Goal: Task Accomplishment & Management: Use online tool/utility

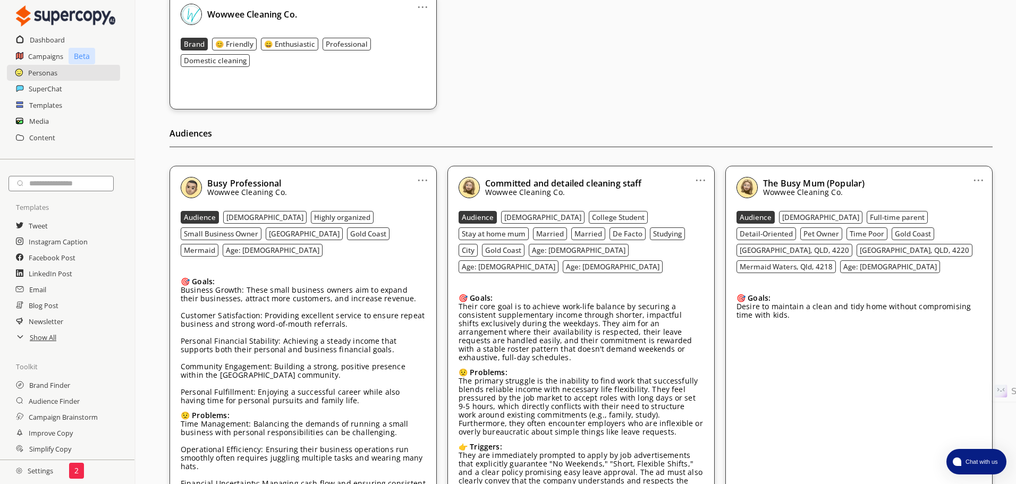
click at [655, 261] on div "Committed and detailed cleaning staff Wowwee Cleaning Co. Audience [DEMOGRAPHIC…" at bounding box center [581, 378] width 245 height 402
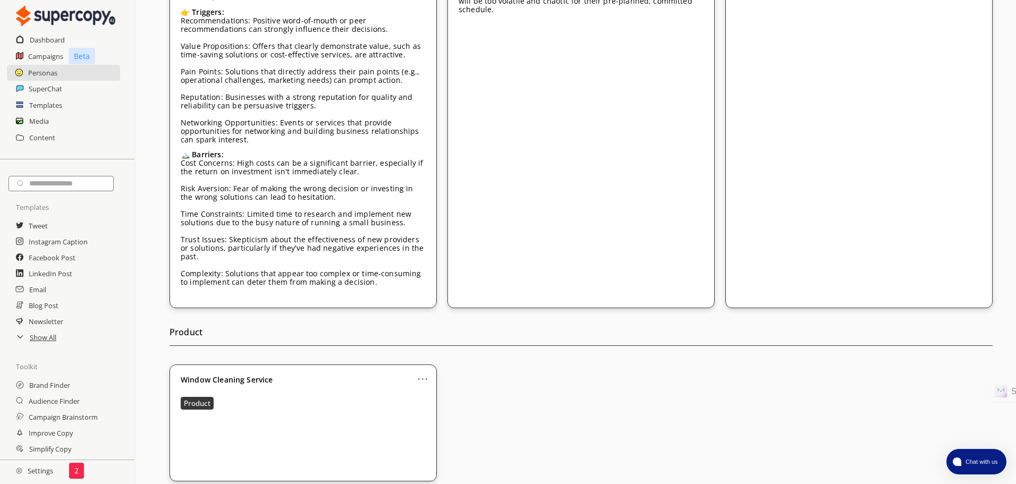
scroll to position [716, 0]
click at [21, 338] on icon at bounding box center [20, 337] width 5 height 3
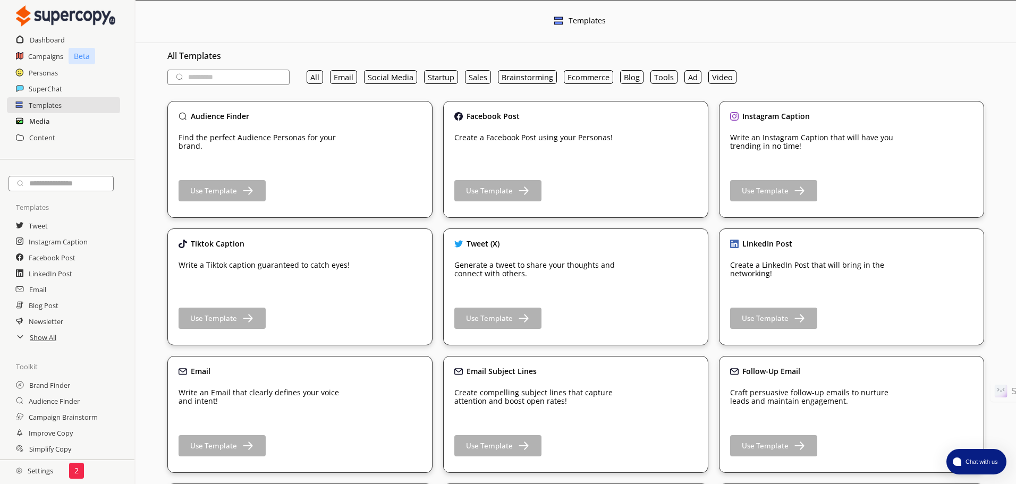
click at [38, 122] on h2 "Media" at bounding box center [39, 121] width 20 height 16
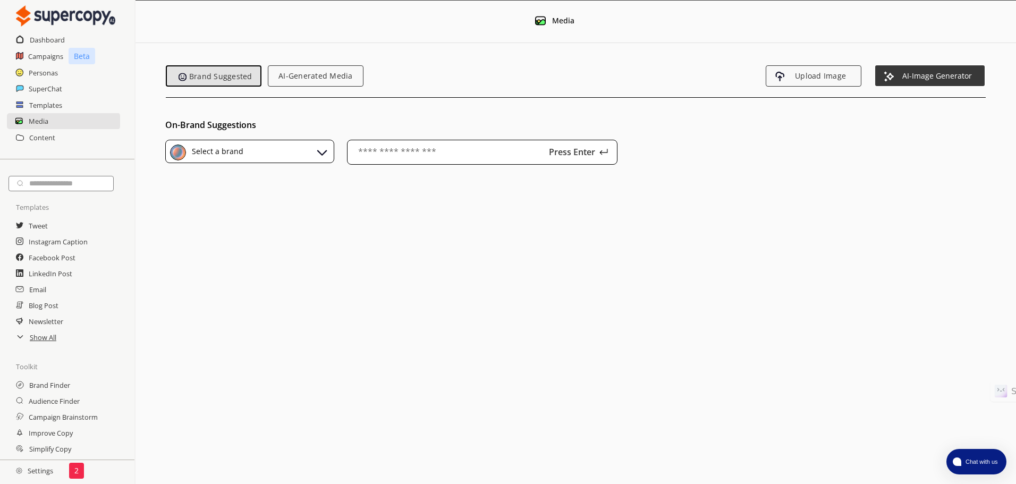
click at [308, 151] on div "Select a brand" at bounding box center [249, 152] width 169 height 24
click at [285, 206] on div "Wowwee Cleaning Co." at bounding box center [252, 201] width 157 height 16
click at [937, 78] on span "AI-Image Generator" at bounding box center [937, 75] width 89 height 9
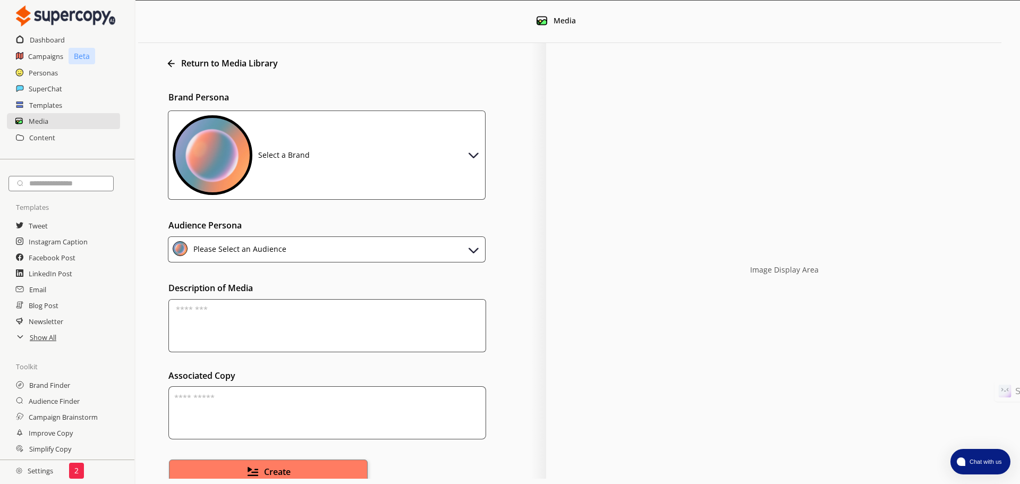
click at [368, 172] on div "Select a Brand" at bounding box center [327, 155] width 318 height 89
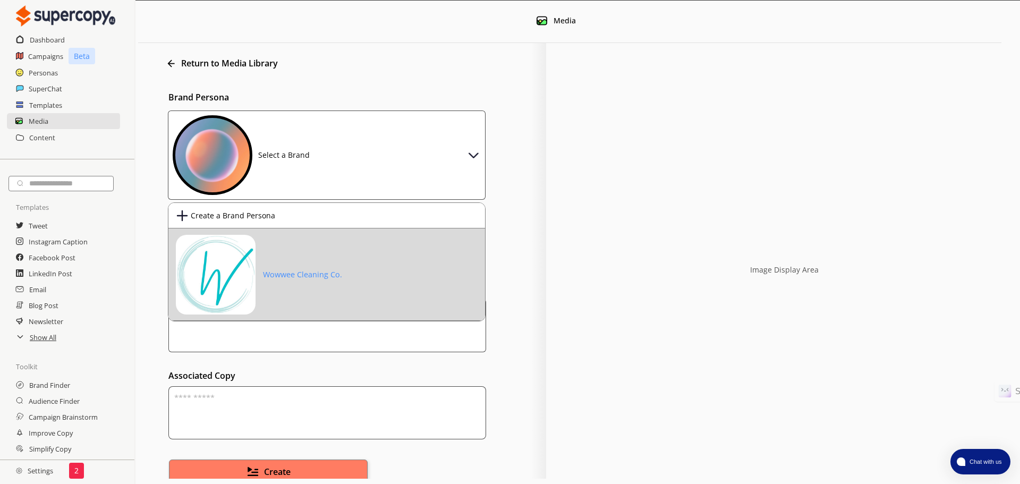
click at [309, 270] on div "Wowwee Cleaning Co." at bounding box center [302, 274] width 79 height 9
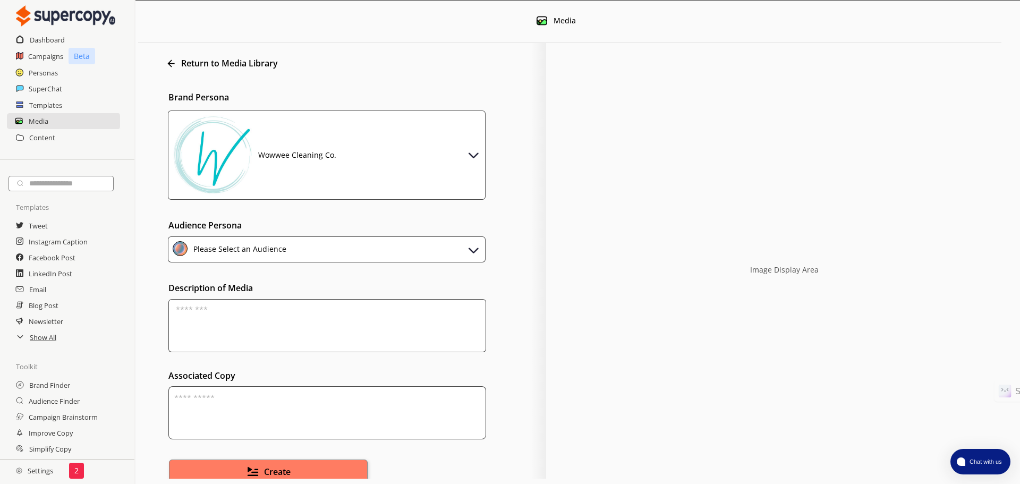
click at [307, 246] on div "Please Select an Audience" at bounding box center [327, 249] width 318 height 26
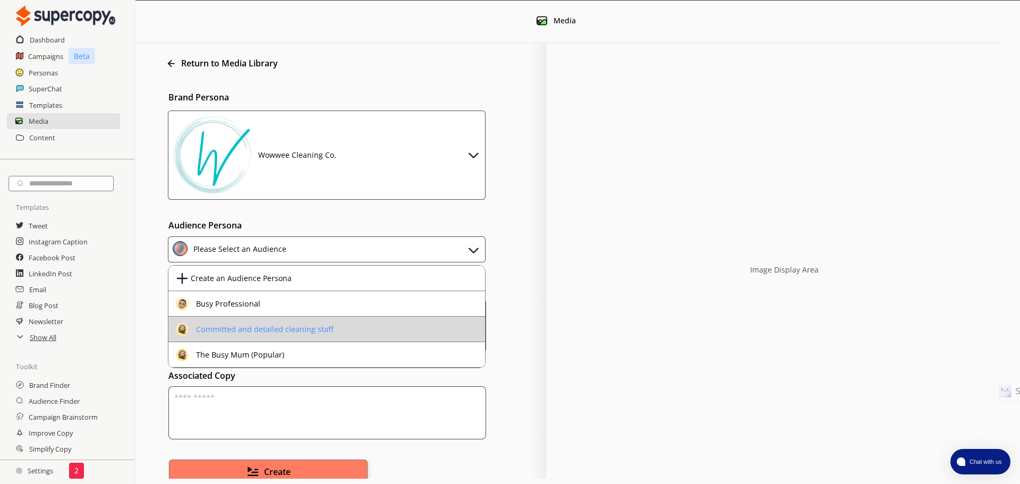
click at [304, 333] on div "Committed and detailed cleaning staff" at bounding box center [265, 329] width 138 height 9
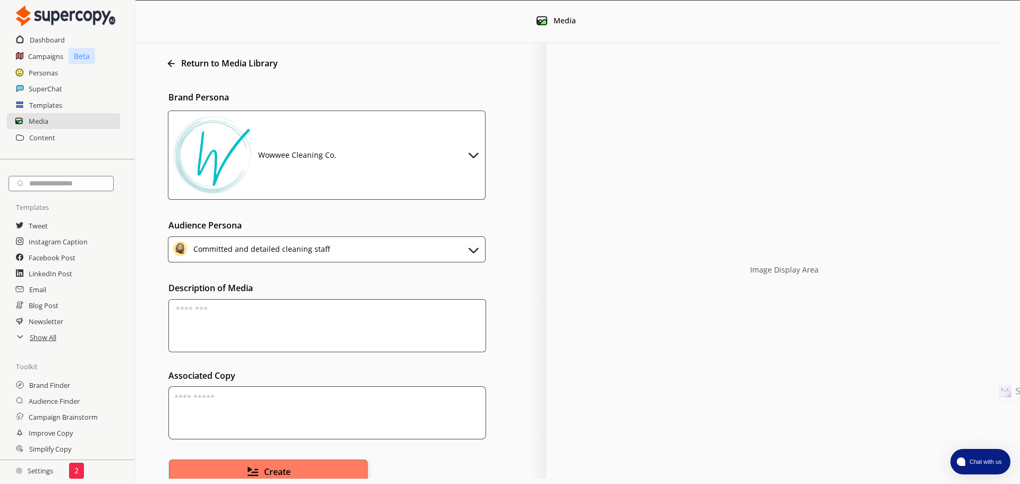
click at [300, 311] on textarea at bounding box center [327, 325] width 318 height 53
click at [225, 393] on textarea at bounding box center [327, 412] width 318 height 53
click at [245, 317] on textarea at bounding box center [327, 325] width 318 height 53
click at [188, 310] on textarea "******" at bounding box center [327, 325] width 318 height 53
type textarea "*******"
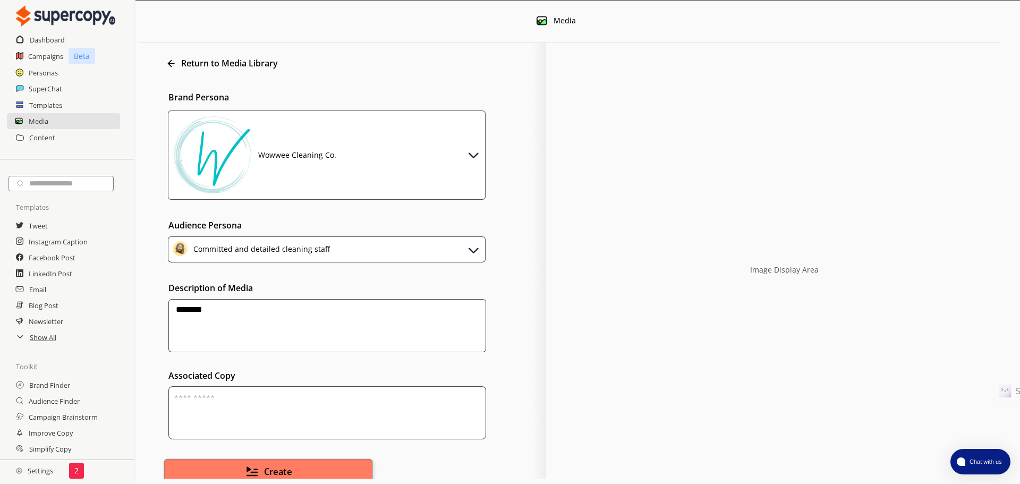
click at [309, 467] on button "Create" at bounding box center [268, 472] width 209 height 27
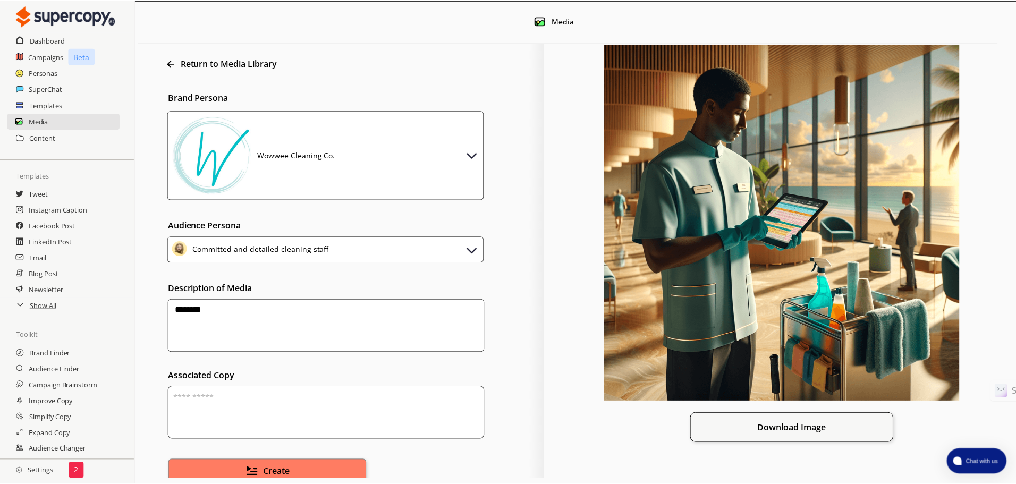
scroll to position [63, 0]
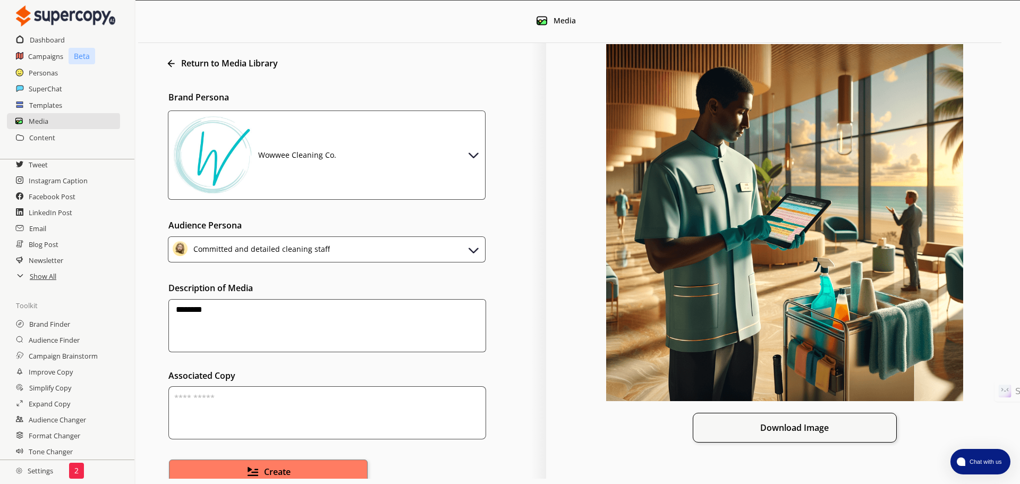
click at [35, 474] on h2 "Settings" at bounding box center [34, 470] width 69 height 21
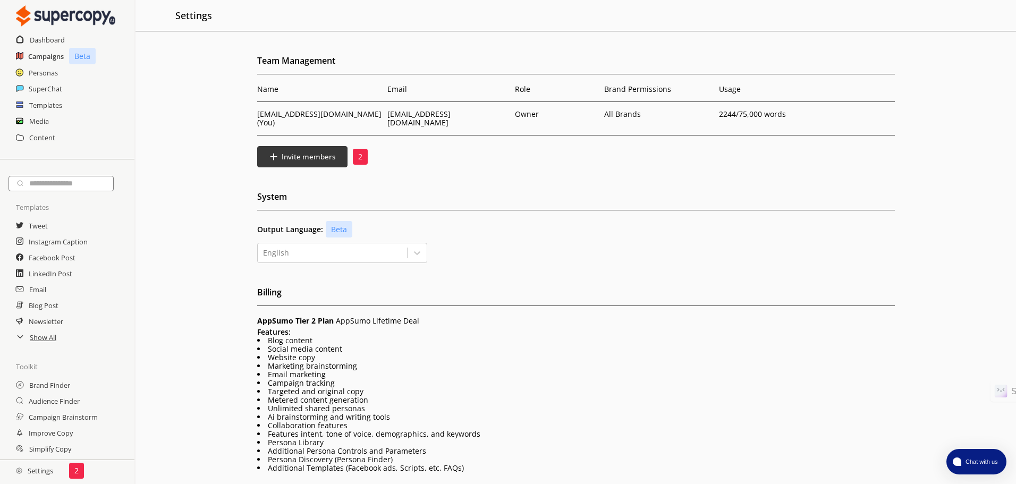
click at [40, 57] on h2 "Campaigns" at bounding box center [46, 56] width 36 height 16
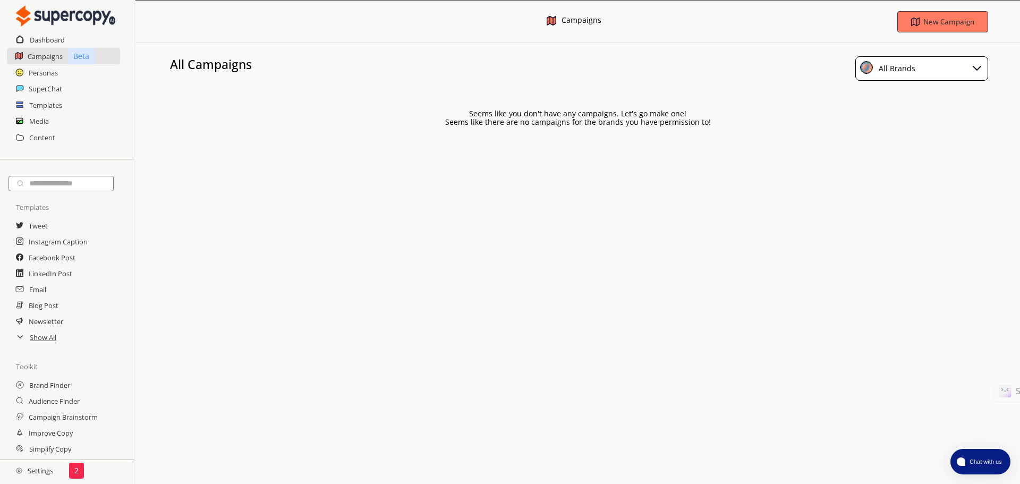
click at [882, 74] on div "All Brands" at bounding box center [895, 68] width 40 height 15
click at [896, 120] on div "Wowwee Cleaning Co." at bounding box center [918, 117] width 81 height 9
click at [975, 24] on b "New Campaign" at bounding box center [950, 21] width 54 height 10
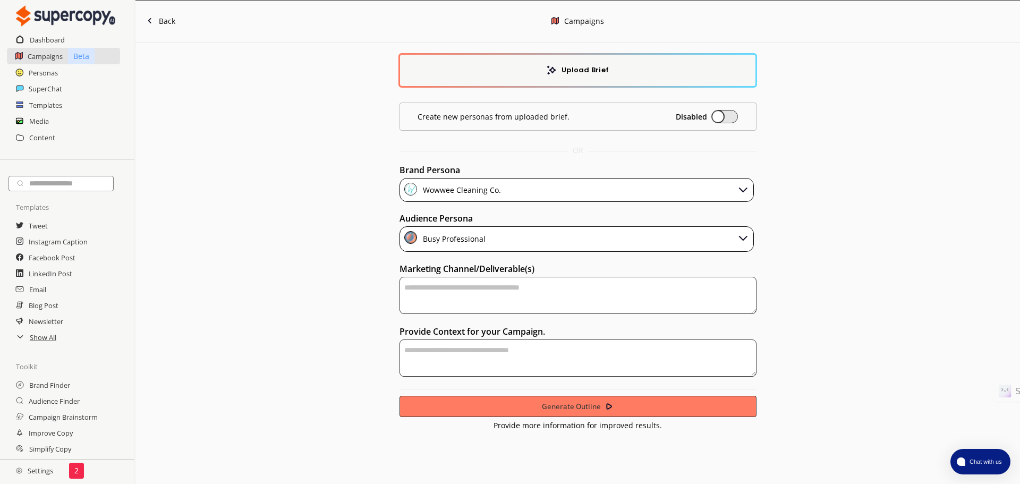
click at [594, 241] on div "Busy Professional" at bounding box center [577, 239] width 355 height 26
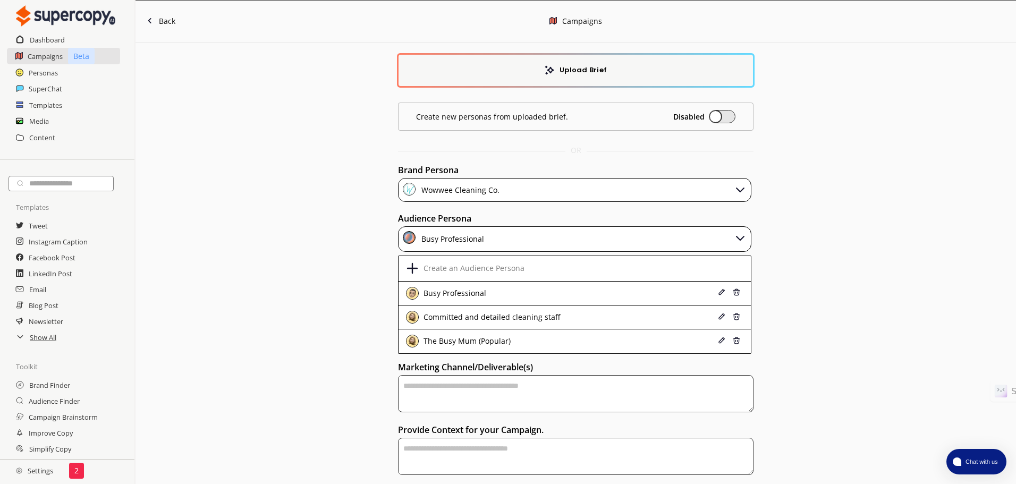
click at [591, 311] on div "Committed and detailed cleaning staff" at bounding box center [544, 317] width 276 height 13
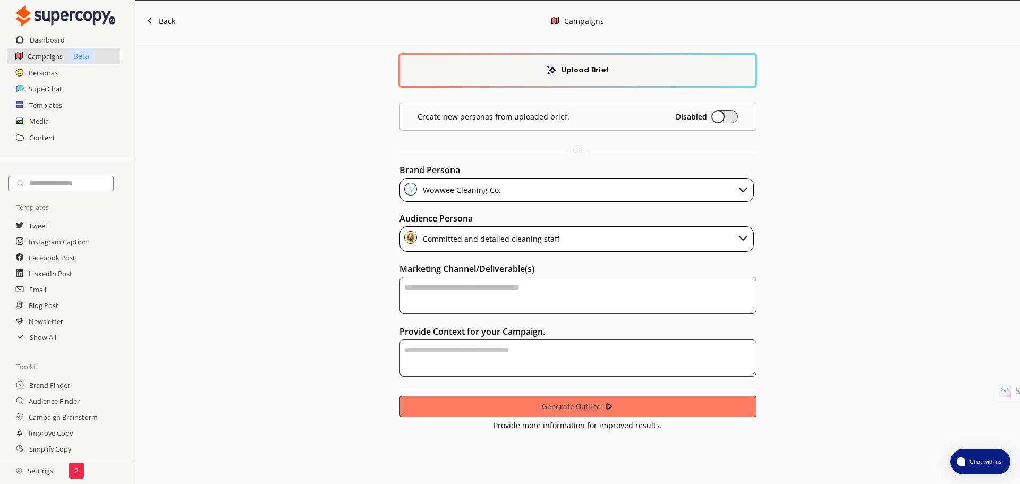
click at [567, 290] on textarea "textarea-textarea" at bounding box center [578, 295] width 357 height 37
type textarea "********"
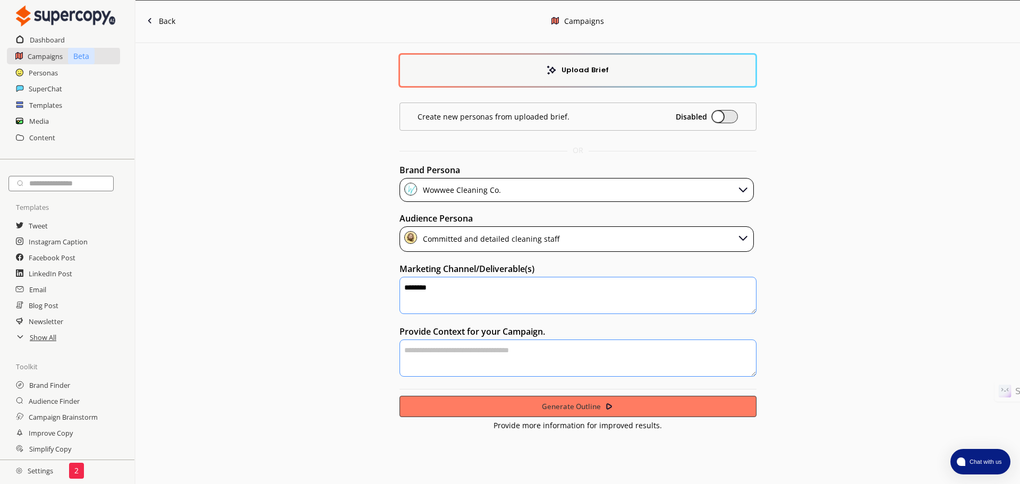
click at [436, 358] on textarea "textarea-textarea" at bounding box center [578, 358] width 357 height 37
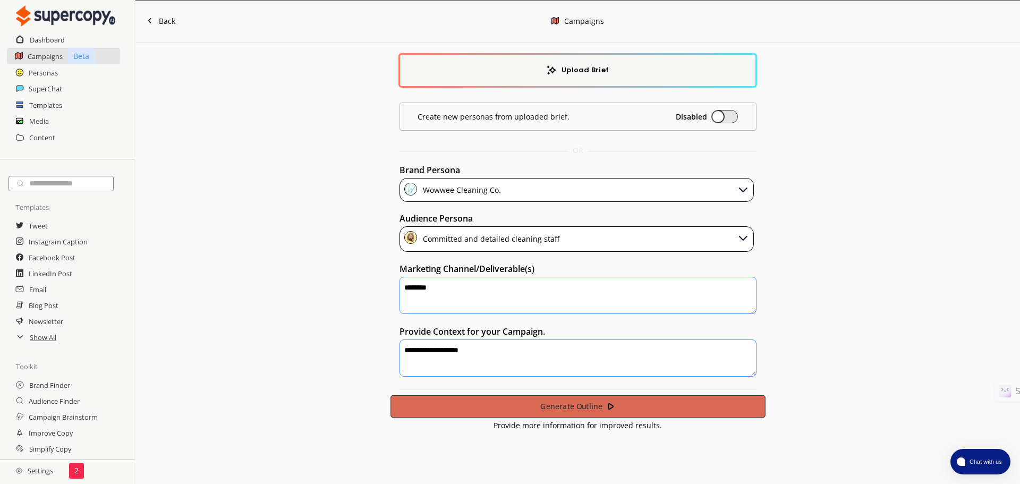
type textarea "**********"
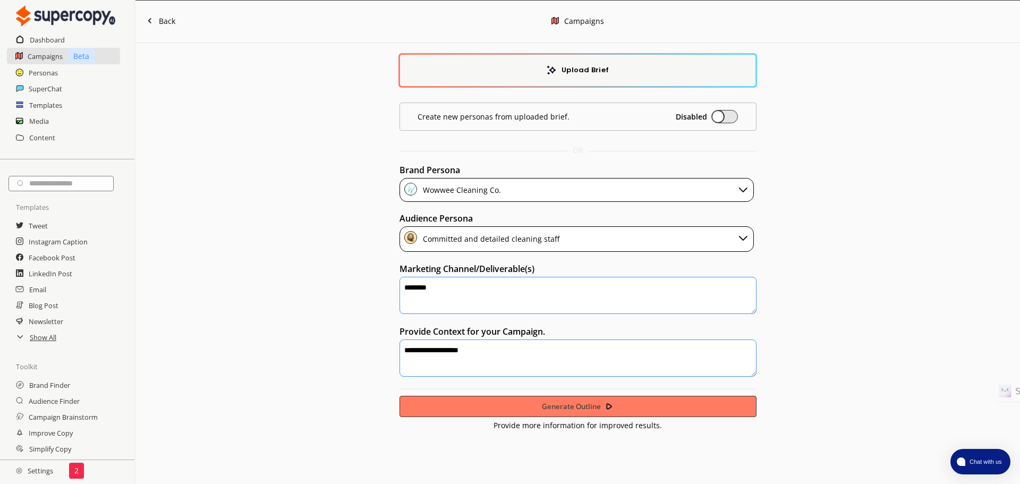
click at [552, 400] on button "Generate Outline" at bounding box center [578, 406] width 357 height 21
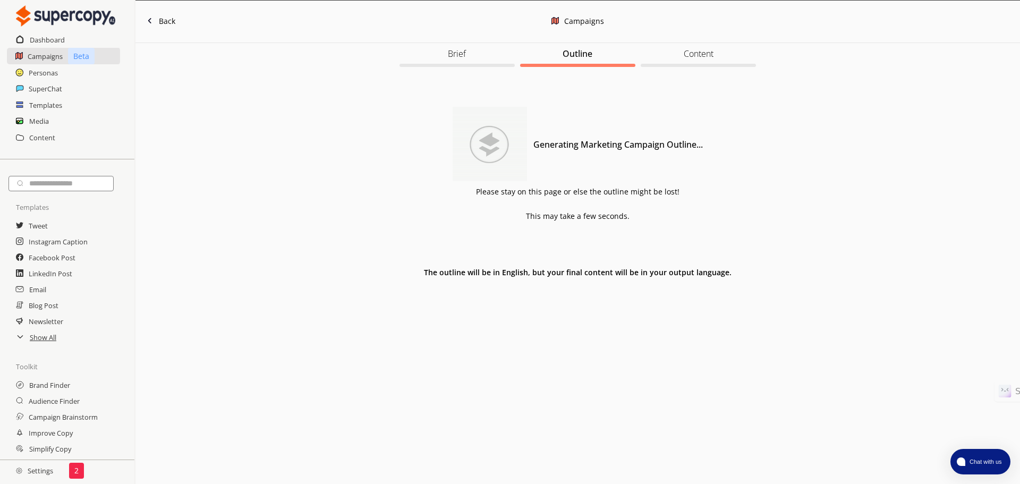
click at [23, 337] on icon at bounding box center [20, 336] width 9 height 9
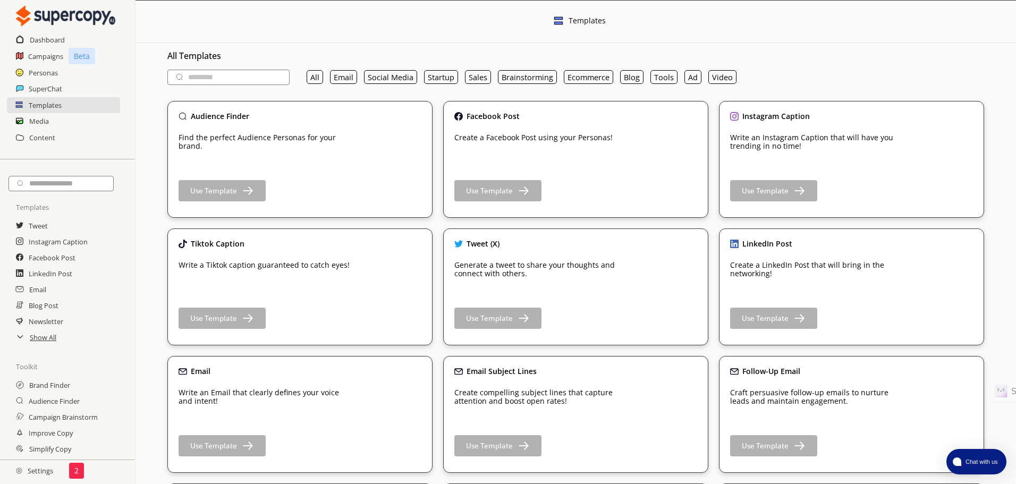
click at [58, 115] on div "Media" at bounding box center [67, 121] width 134 height 16
click at [55, 124] on div "Media" at bounding box center [67, 121] width 134 height 16
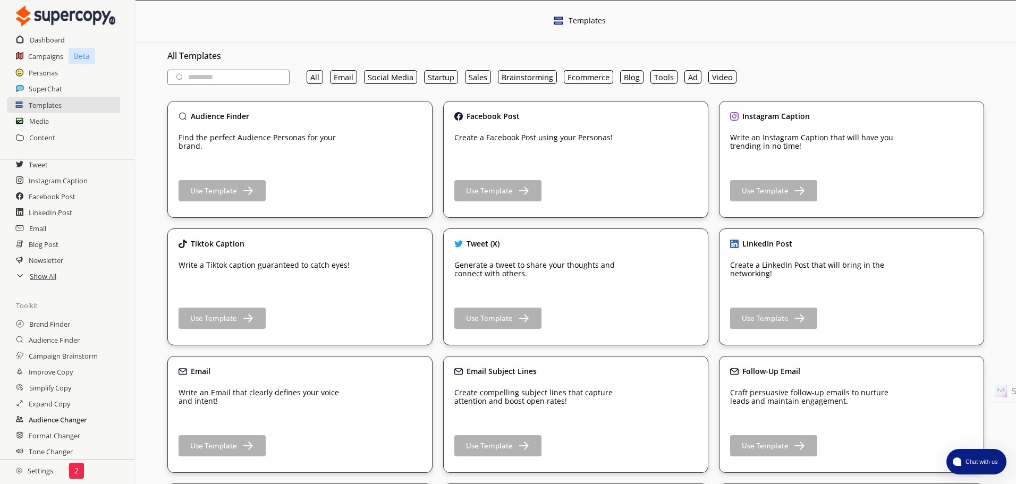
scroll to position [63, 0]
click at [83, 358] on h2 "Campaign Brainstorm" at bounding box center [64, 356] width 71 height 16
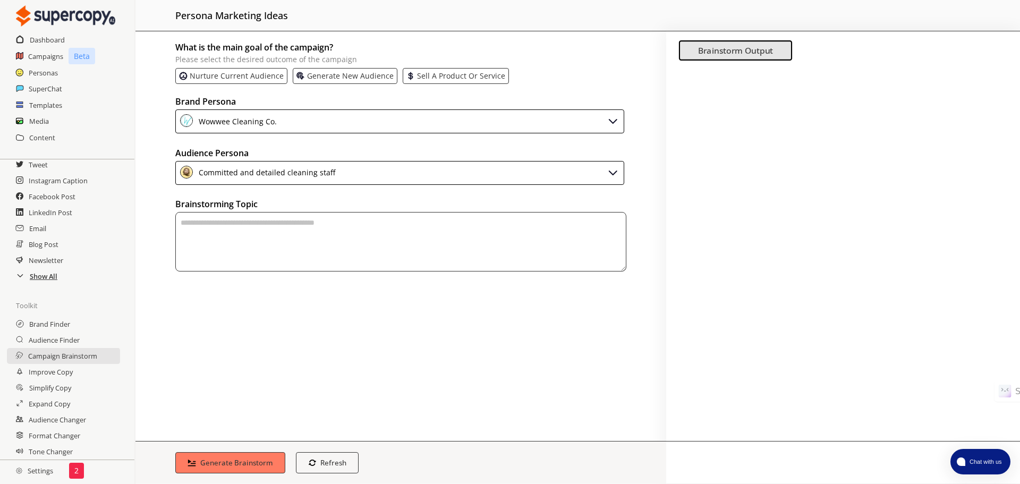
click at [41, 281] on h2 "Show All" at bounding box center [44, 276] width 28 height 16
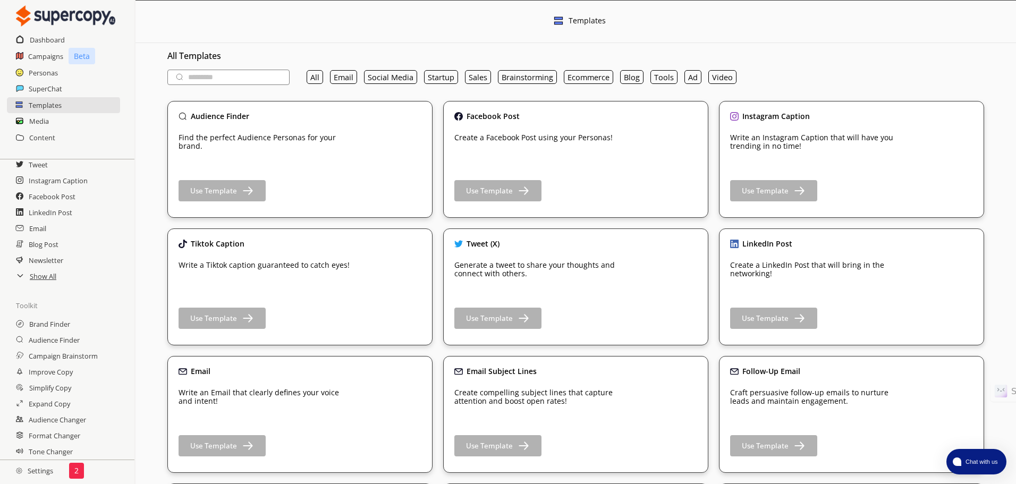
click at [22, 272] on icon at bounding box center [20, 275] width 9 height 9
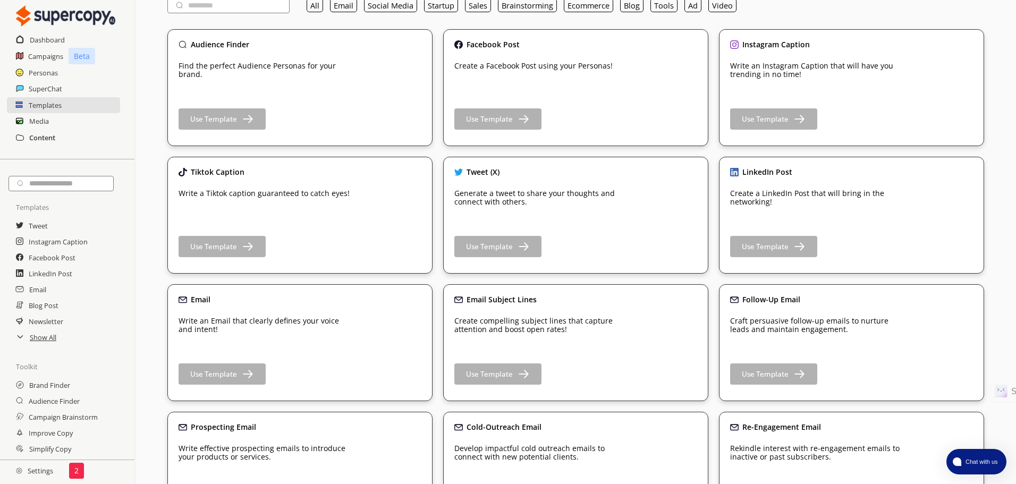
scroll to position [53, 0]
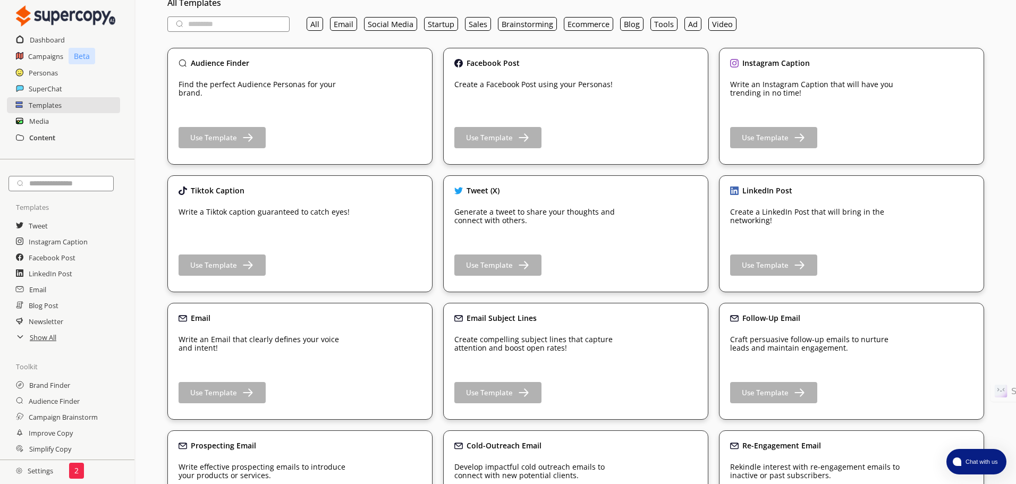
click at [47, 137] on h2 "Content" at bounding box center [42, 138] width 26 height 16
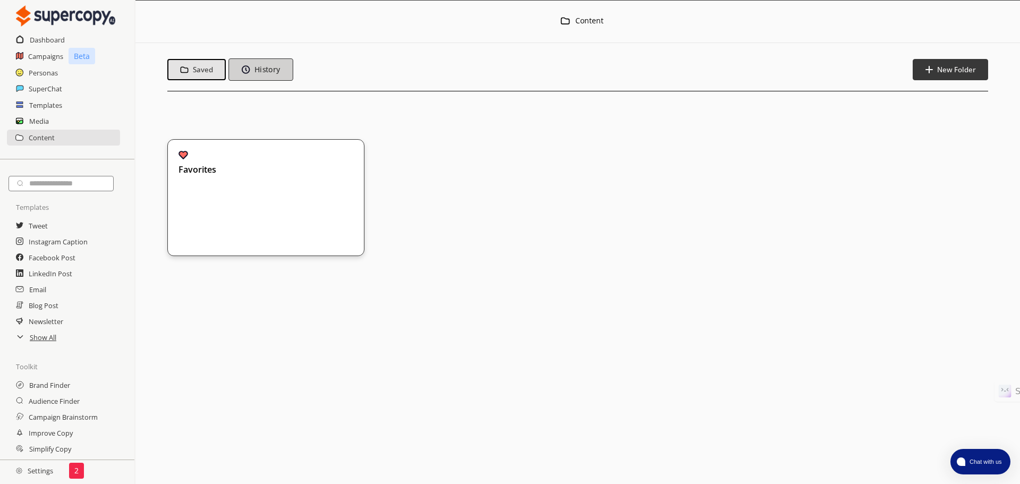
click at [273, 79] on button "History" at bounding box center [261, 69] width 64 height 22
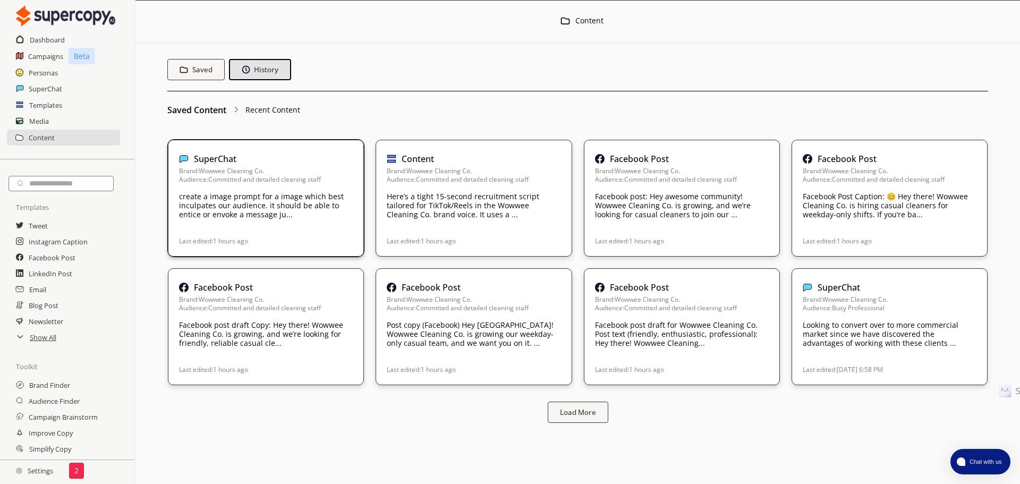
click at [314, 216] on p "create a image prompt for a image which best inculpates our audience. it should…" at bounding box center [266, 205] width 174 height 27
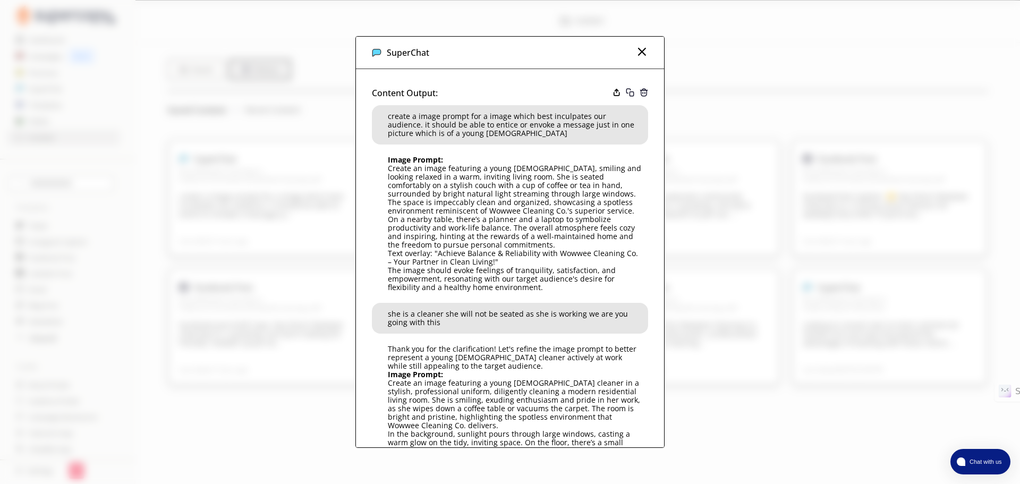
click at [642, 53] on img at bounding box center [642, 51] width 13 height 13
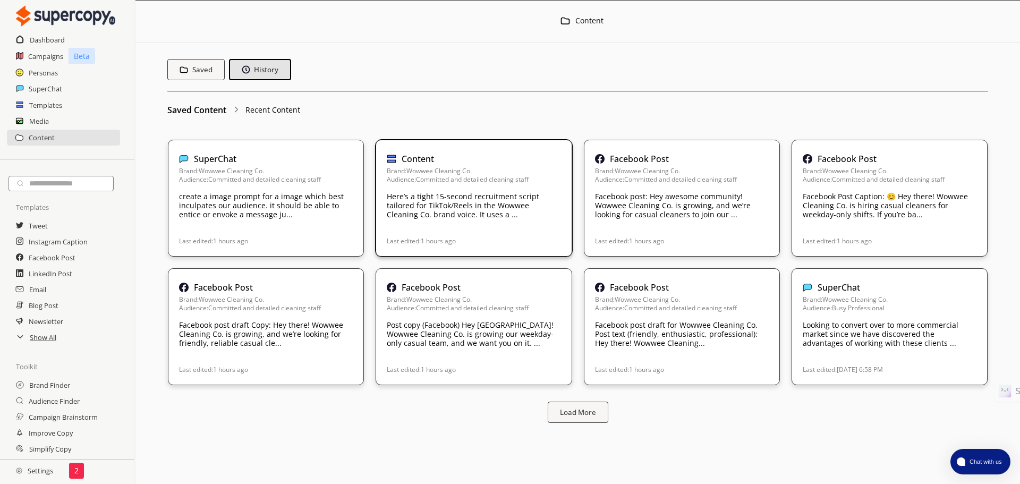
click at [452, 208] on p "Here’s a tight 15-second recruitment script tailored for TikTok/Reels in the Wo…" at bounding box center [474, 205] width 174 height 27
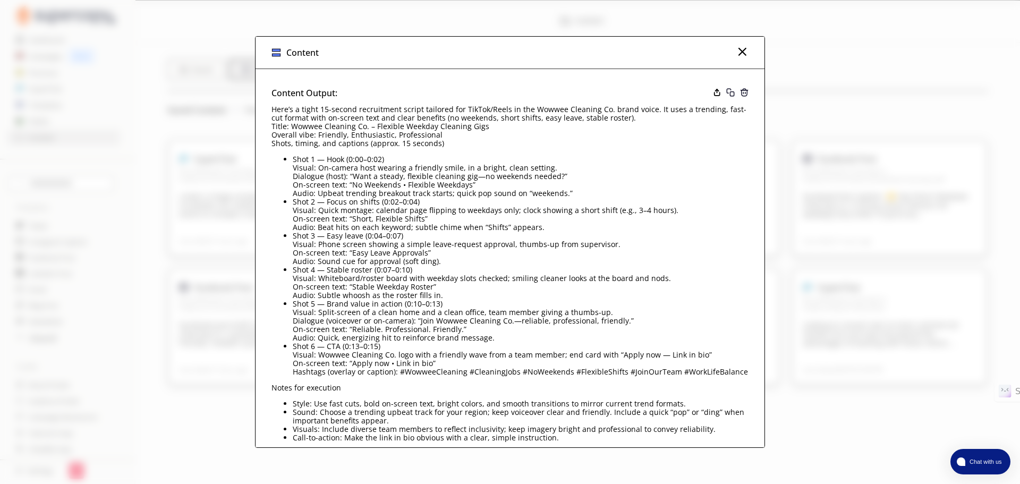
click at [737, 52] on img at bounding box center [742, 51] width 13 height 13
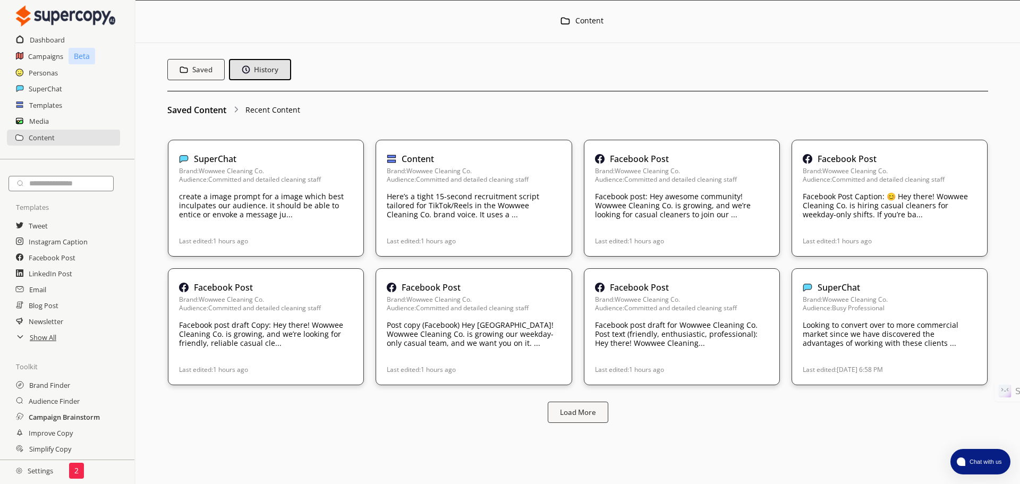
click at [66, 414] on h2 "Campaign Brainstorm" at bounding box center [64, 417] width 71 height 16
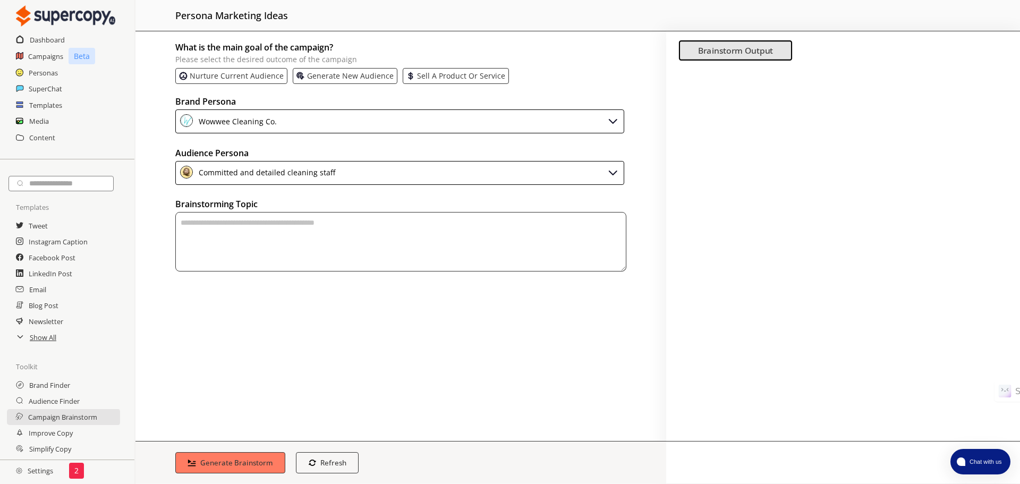
click at [294, 221] on textarea "textarea-textarea" at bounding box center [400, 242] width 451 height 60
click at [357, 79] on p "Generate new audience" at bounding box center [350, 76] width 87 height 9
click at [291, 228] on textarea "textarea-textarea" at bounding box center [400, 242] width 451 height 60
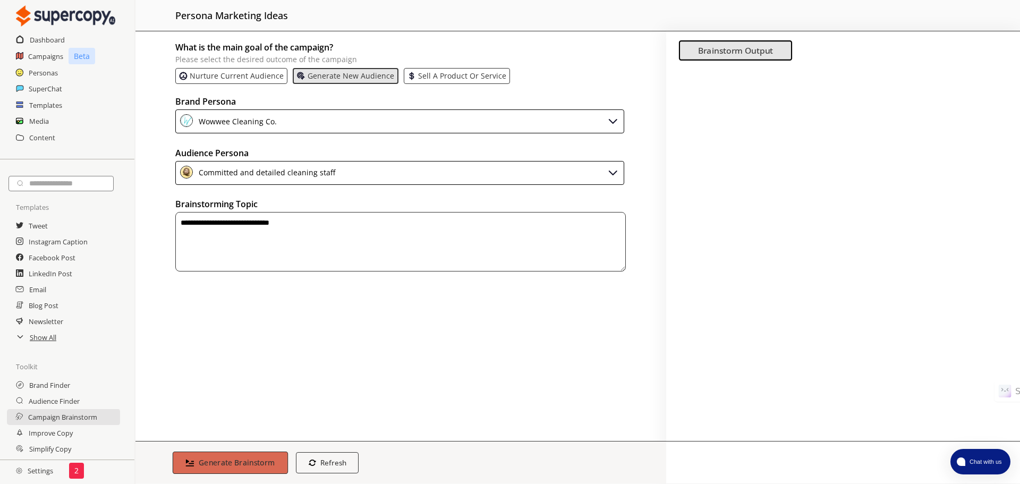
type textarea "**********"
click at [253, 464] on b "Generate Brainstorm" at bounding box center [237, 463] width 77 height 10
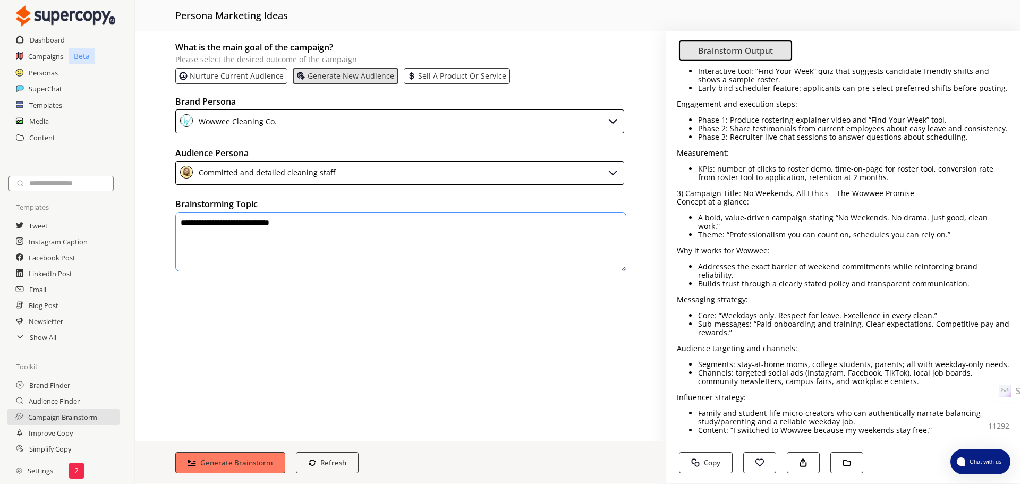
scroll to position [850, 0]
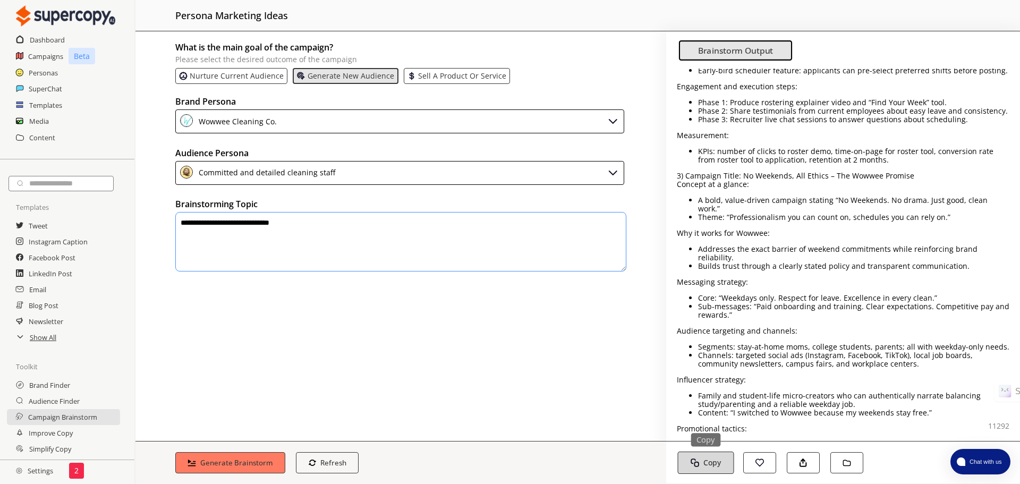
click at [718, 462] on b "Copy" at bounding box center [713, 463] width 18 height 10
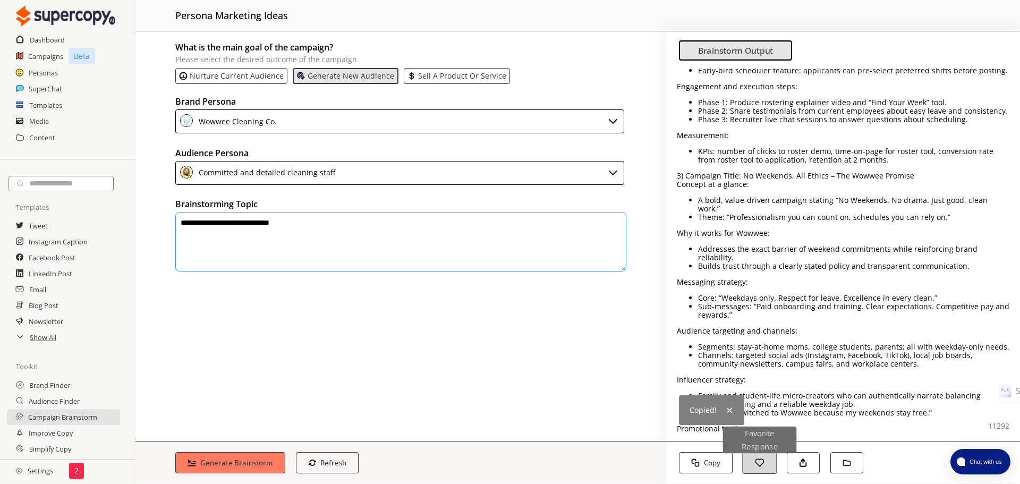
click at [767, 464] on button "Favorite Response" at bounding box center [759, 463] width 35 height 22
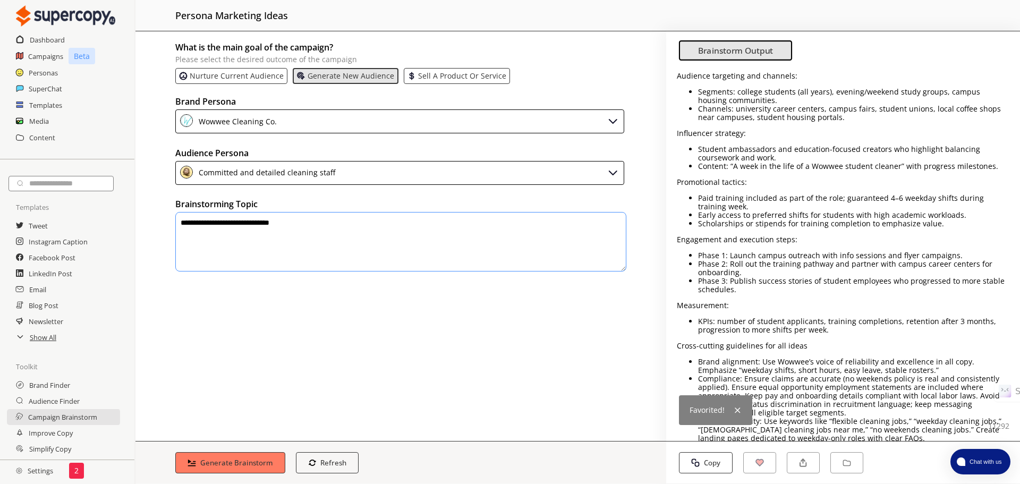
scroll to position [1957, 0]
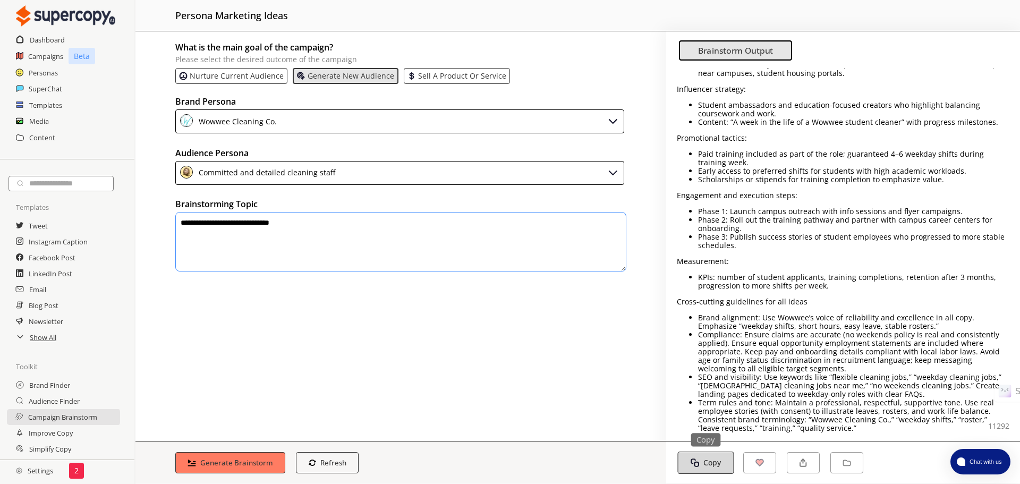
click at [725, 464] on button "Copy Copy" at bounding box center [706, 463] width 56 height 22
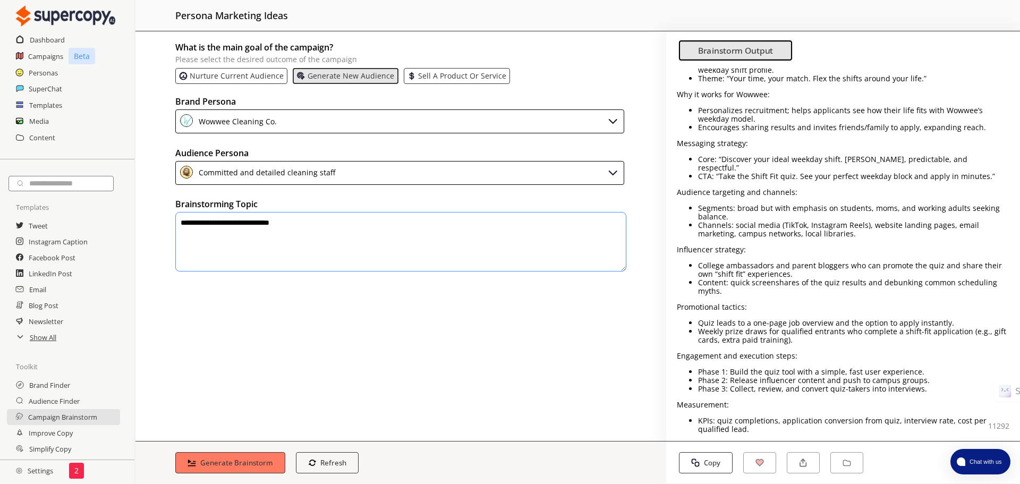
scroll to position [1373, 0]
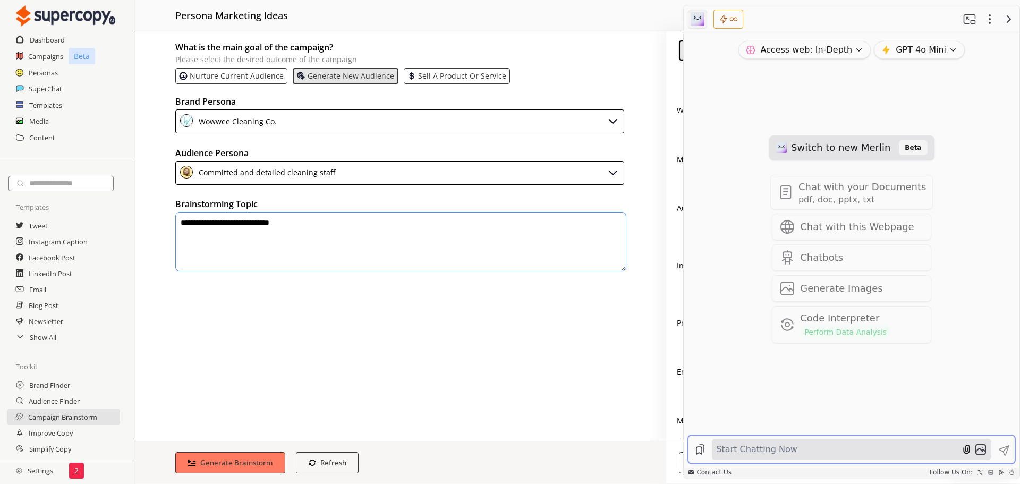
click at [815, 148] on span "Switch to new Merlin" at bounding box center [840, 147] width 99 height 15
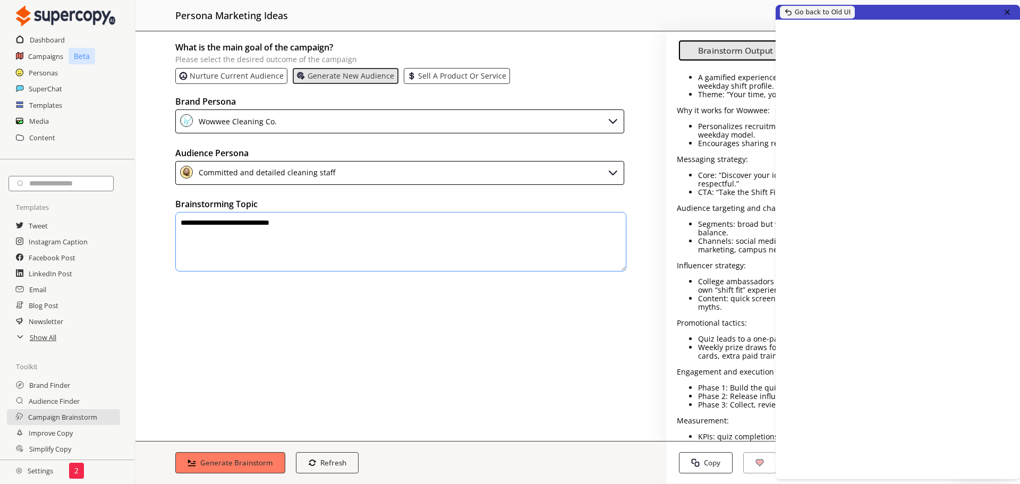
click at [823, 12] on button "Go back to Old UI" at bounding box center [817, 12] width 75 height 13
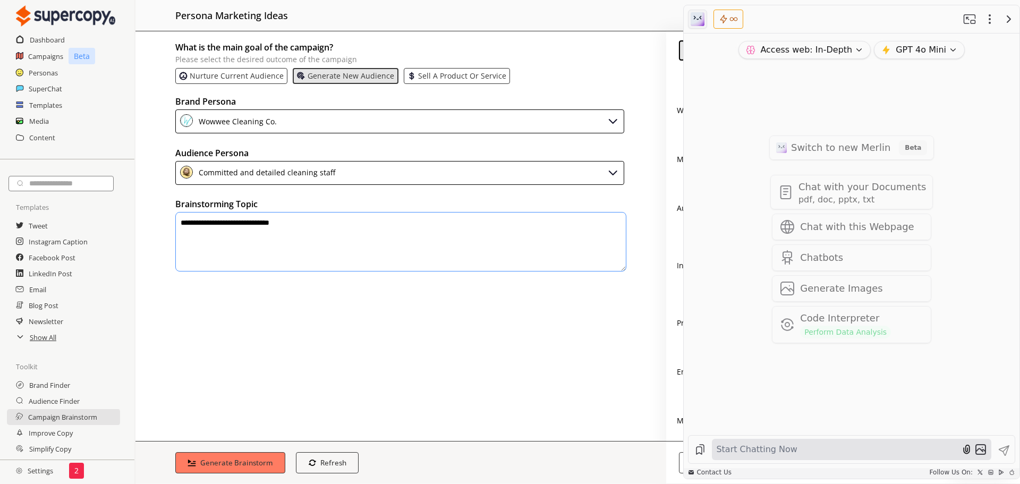
click at [700, 18] on icon "button" at bounding box center [698, 18] width 8 height 4
